Goal: Information Seeking & Learning: Learn about a topic

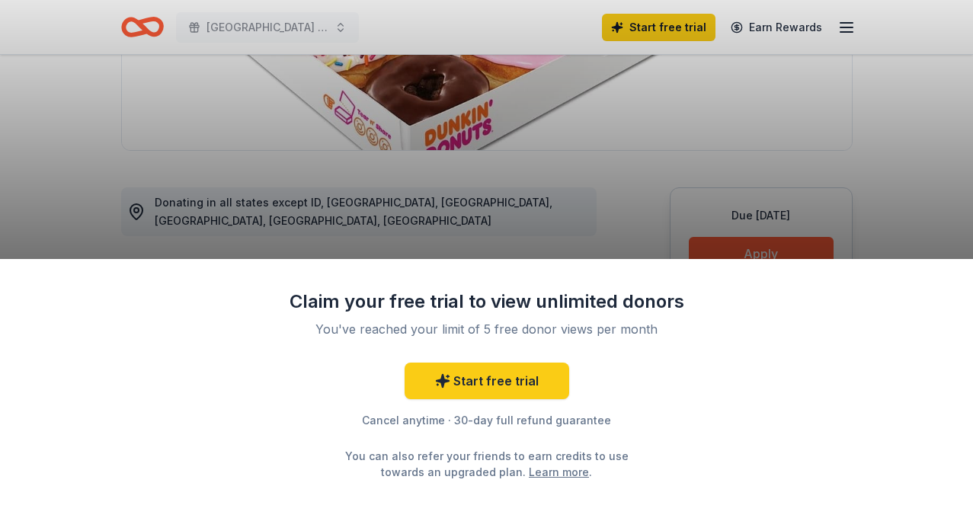
scroll to position [342, 0]
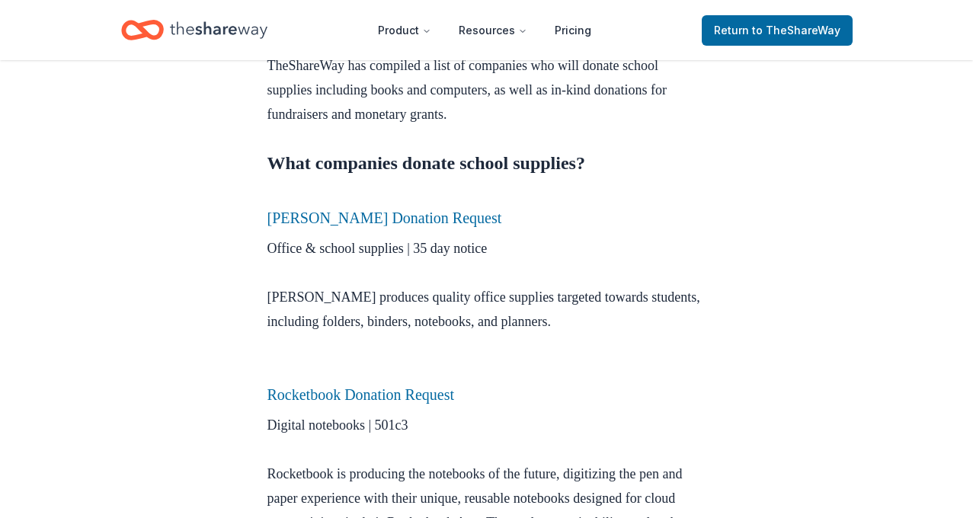
scroll to position [554, 0]
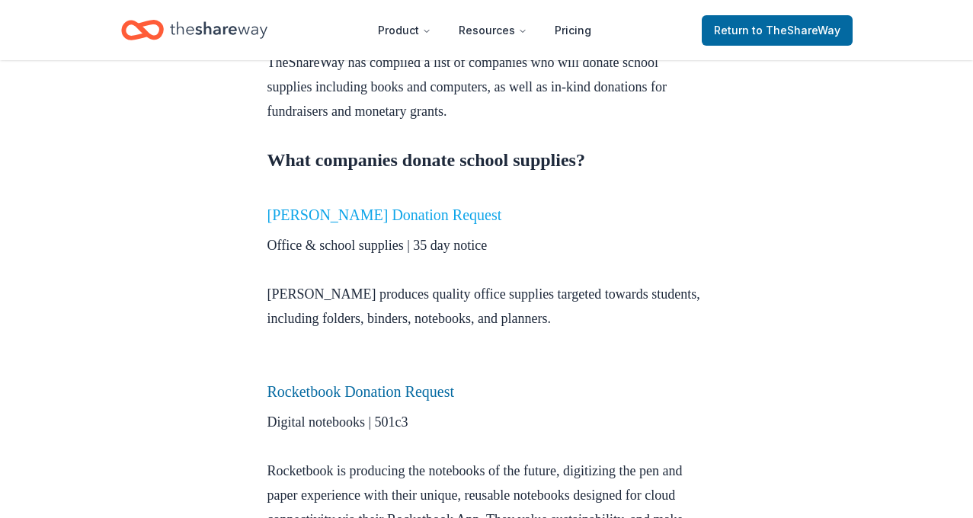
click at [346, 207] on link "Mead Donation Request" at bounding box center [384, 214] width 235 height 17
click at [352, 218] on link "Mead Donation Request" at bounding box center [384, 214] width 235 height 17
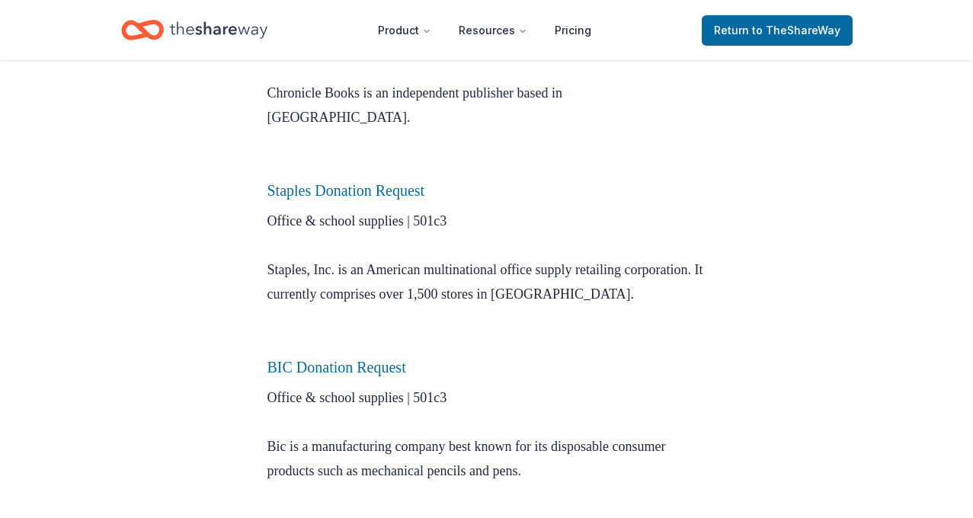
scroll to position [1160, 0]
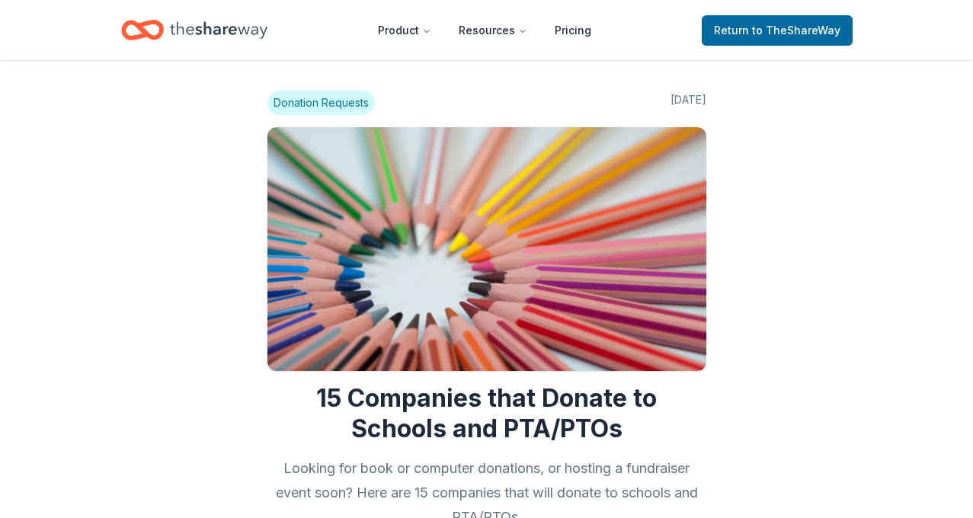
scroll to position [1160, 0]
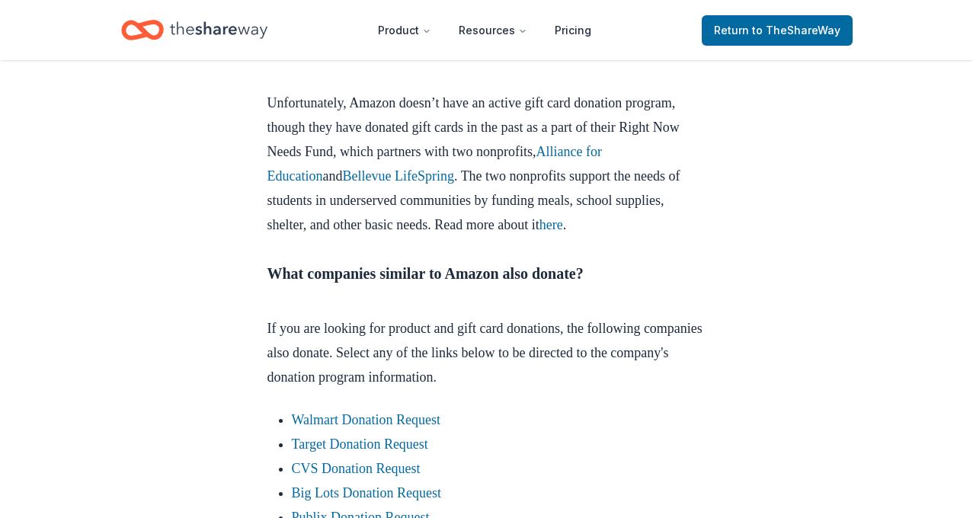
scroll to position [1527, 0]
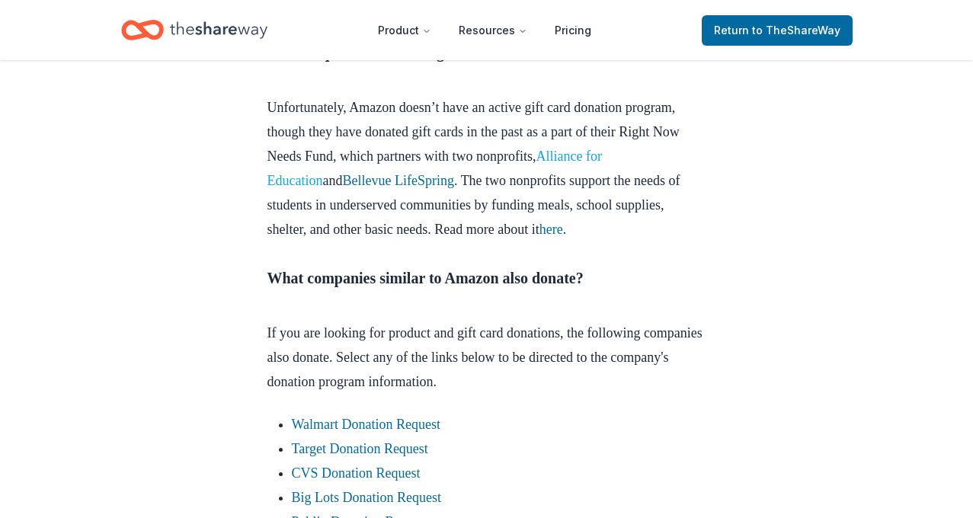
click at [311, 188] on link "Alliance for Education" at bounding box center [434, 169] width 334 height 40
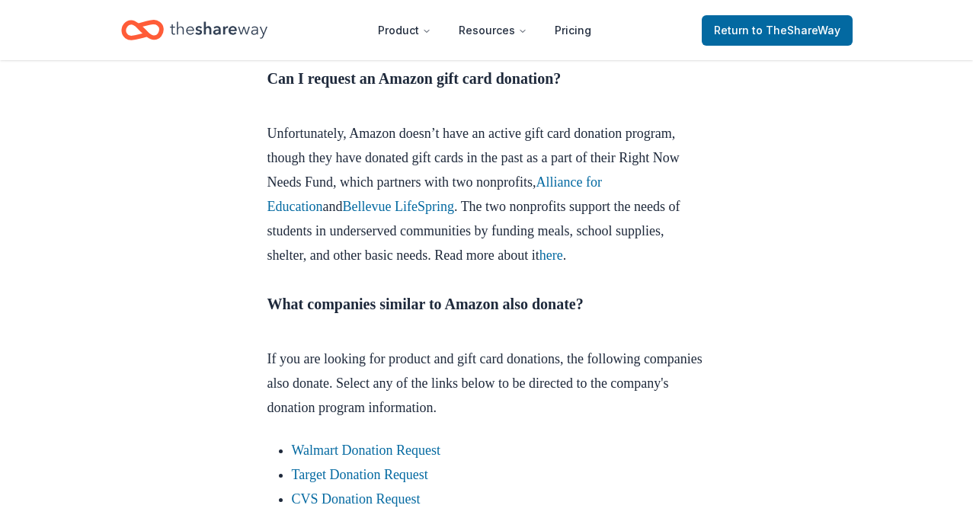
scroll to position [1500, 0]
click at [453, 215] on link "Bellevue LifeSpring" at bounding box center [397, 207] width 111 height 15
click at [376, 215] on link "Alliance for Education" at bounding box center [434, 195] width 334 height 40
